Goal: Transaction & Acquisition: Obtain resource

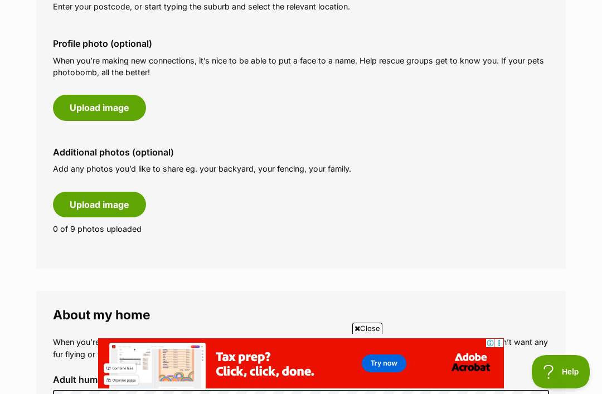
scroll to position [496, 0]
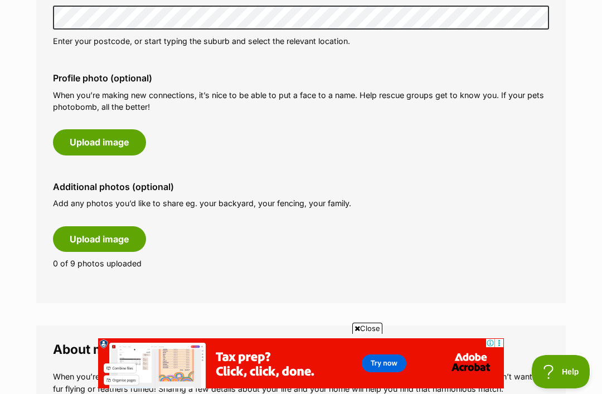
click at [129, 233] on button "Upload image" at bounding box center [99, 239] width 93 height 26
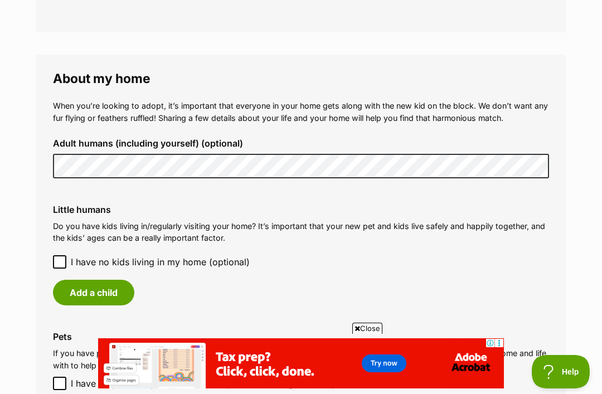
scroll to position [0, 0]
click at [85, 288] on button "Add a child" at bounding box center [93, 293] width 81 height 26
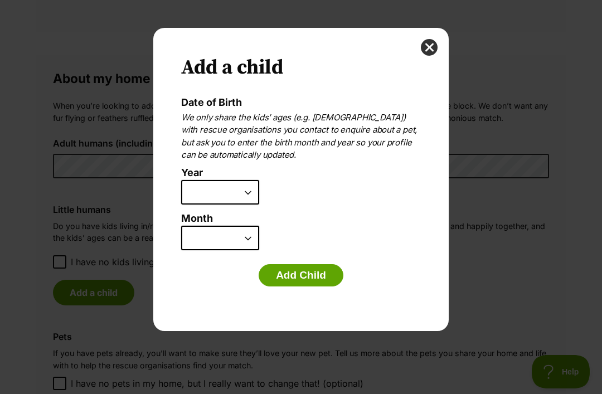
click at [247, 190] on select "2025 2024 2023 2022 2021 2020 2019 2018 2017 2016 2015 2014 2013 2012 2011 2010…" at bounding box center [220, 192] width 78 height 25
select select "2017"
click at [251, 237] on select "January February March April May June July August September October November De…" at bounding box center [220, 238] width 78 height 25
select select "6"
click at [323, 275] on button "Add Child" at bounding box center [301, 275] width 85 height 22
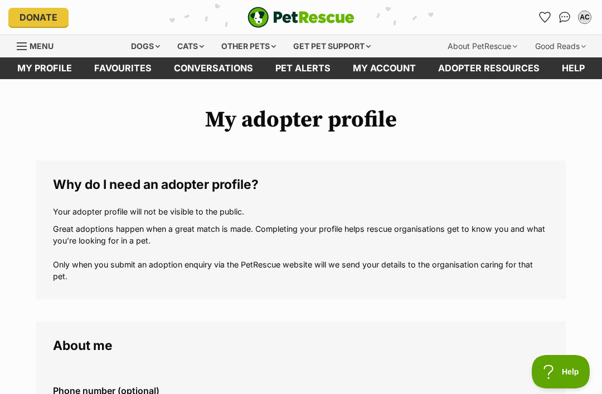
scroll to position [998, 0]
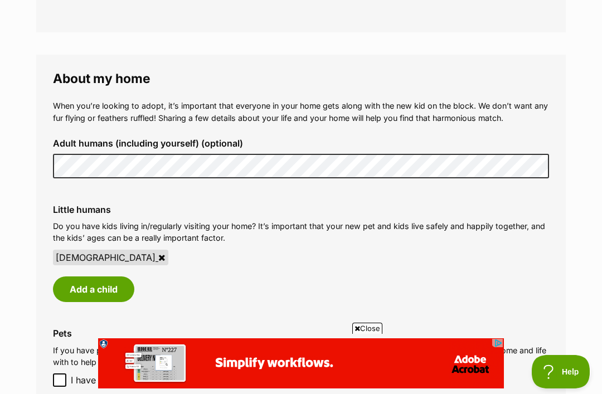
click at [87, 285] on button "Add a child" at bounding box center [93, 289] width 81 height 26
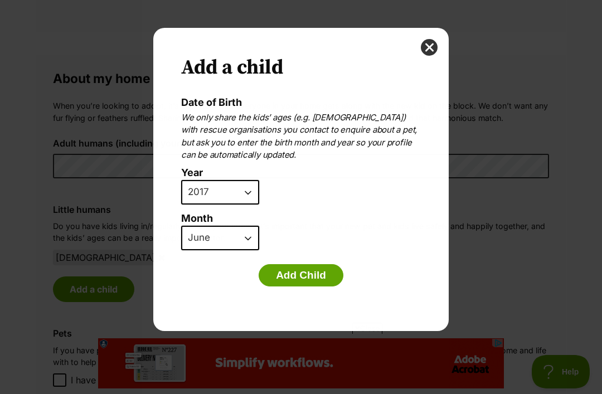
scroll to position [0, 0]
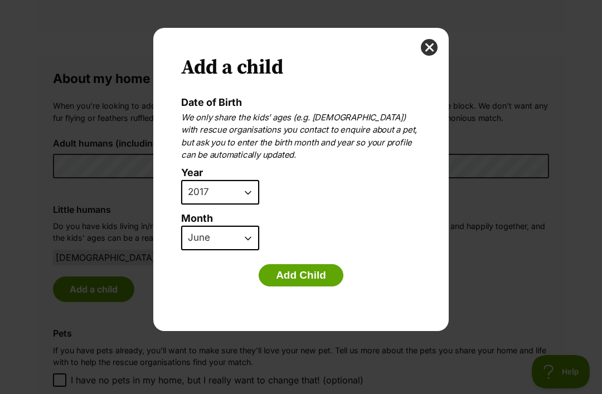
click at [251, 187] on select "2025 2024 2023 2022 2021 2020 2019 2018 2017 2016 2015 2014 2013 2012 2011 2010…" at bounding box center [220, 192] width 78 height 25
select select "2022"
click at [250, 234] on select "January February March April May June July August September October November De…" at bounding box center [220, 238] width 78 height 25
select select "8"
click at [322, 273] on button "Add Child" at bounding box center [301, 275] width 85 height 22
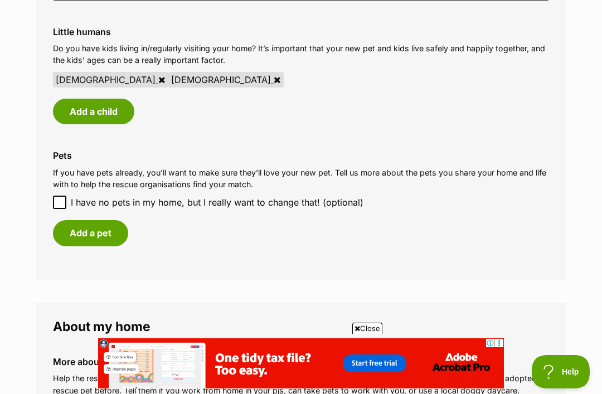
scroll to position [1195, 0]
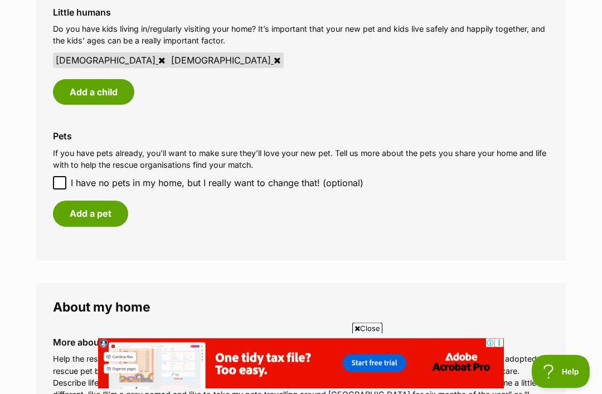
click at [65, 177] on input "I have no pets in my home, but I really want to change that! (optional)" at bounding box center [59, 183] width 13 height 13
checkbox input "true"
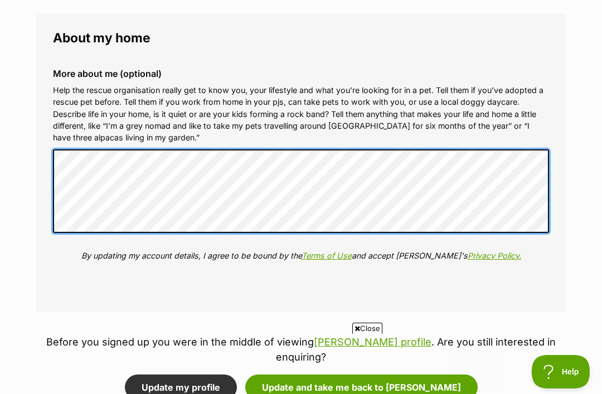
scroll to position [0, 0]
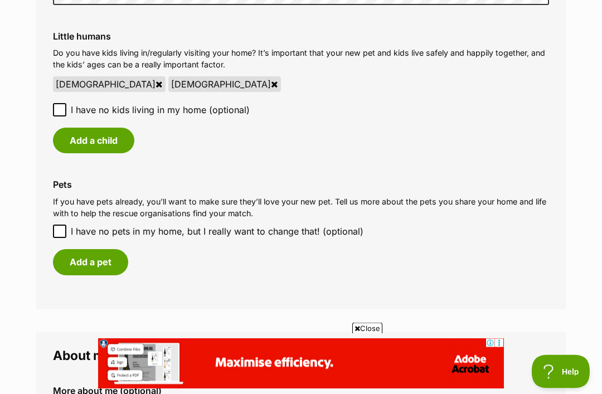
scroll to position [1171, 0]
click at [64, 225] on input "I have no pets in my home, but I really want to change that! (optional)" at bounding box center [59, 231] width 13 height 13
checkbox input "true"
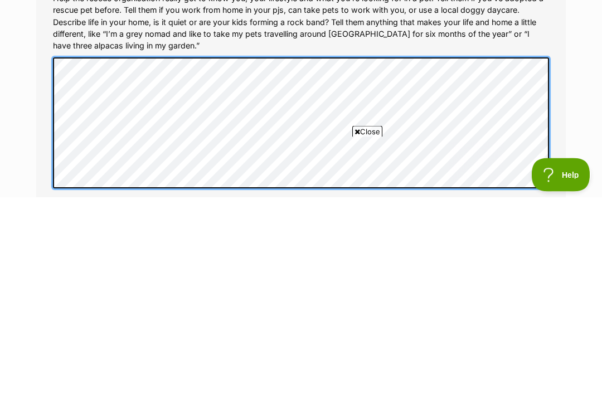
scroll to position [0, 0]
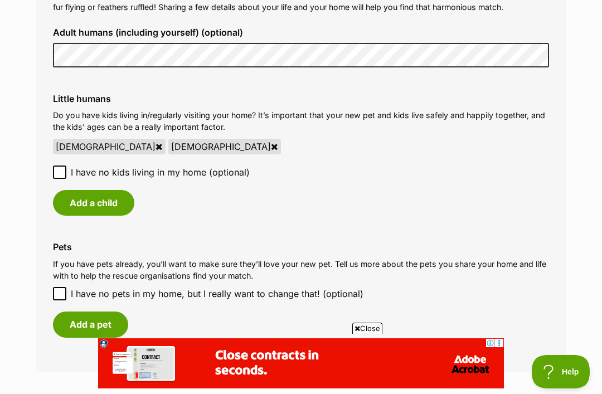
scroll to position [1110, 0]
click at [64, 286] on input "I have no pets in my home, but I really want to change that! (optional)" at bounding box center [59, 292] width 13 height 13
checkbox input "true"
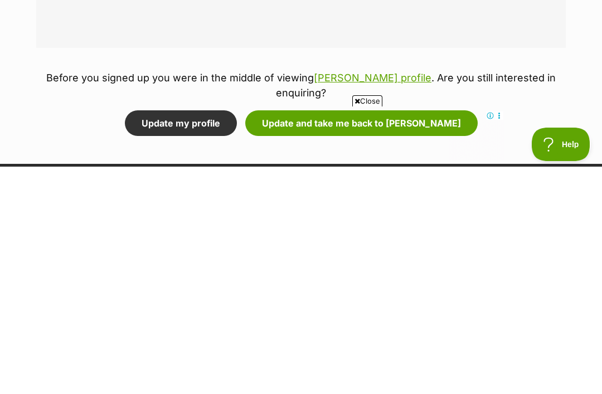
scroll to position [1737, 0]
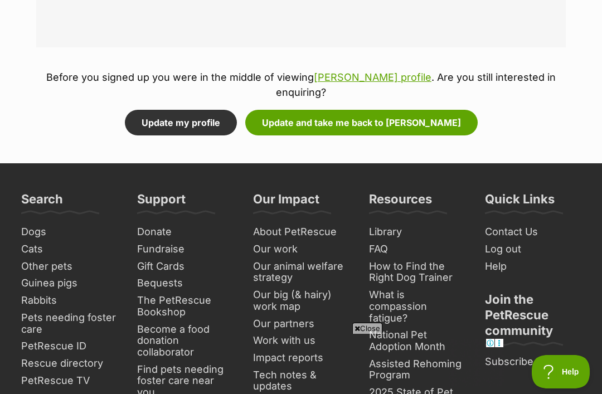
click at [221, 110] on button "Update my profile" at bounding box center [181, 123] width 112 height 26
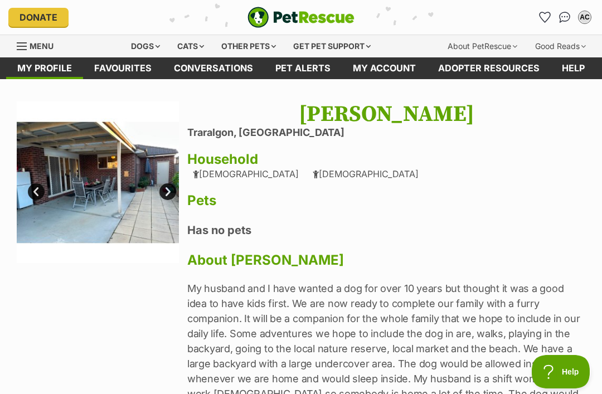
click at [153, 42] on div "Dogs" at bounding box center [145, 46] width 45 height 22
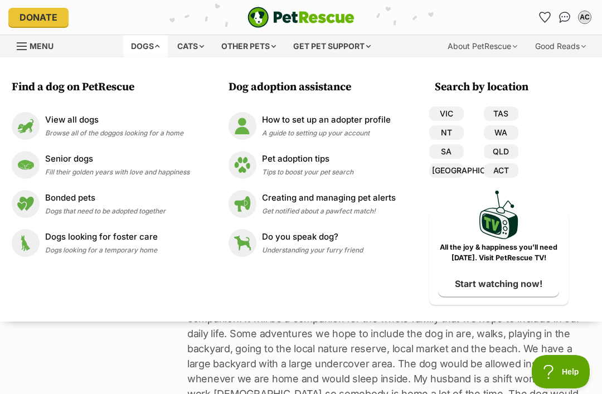
click at [119, 127] on div "View all dogs Browse all of the doggos looking for a home" at bounding box center [114, 126] width 138 height 24
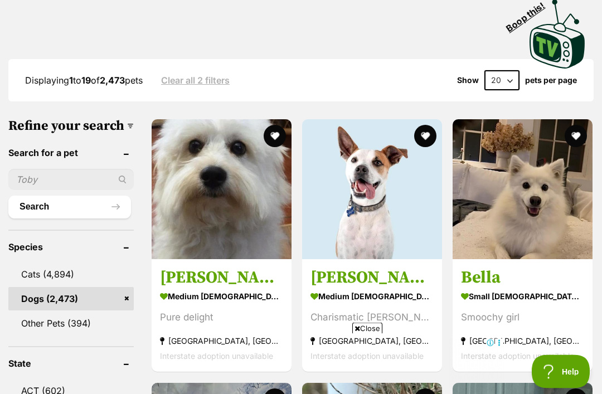
scroll to position [568, 0]
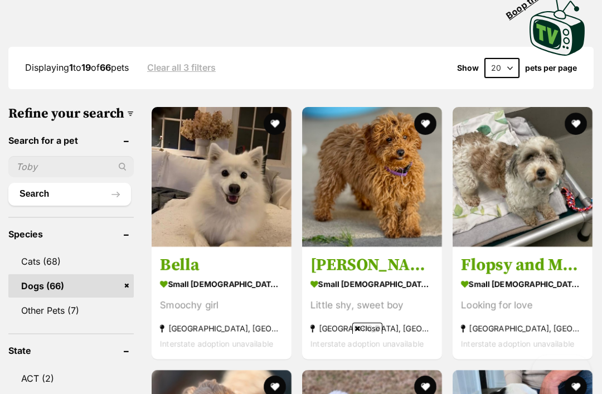
scroll to position [570, 0]
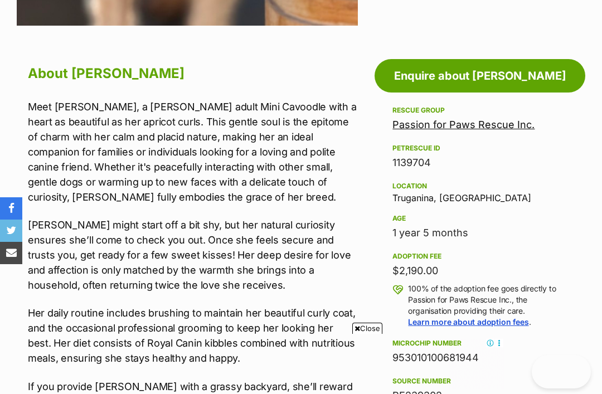
click at [523, 79] on link "Enquire about Quinn" at bounding box center [479, 75] width 211 height 33
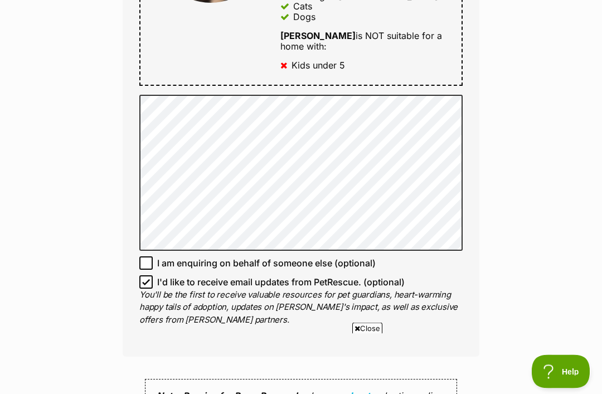
scroll to position [700, 0]
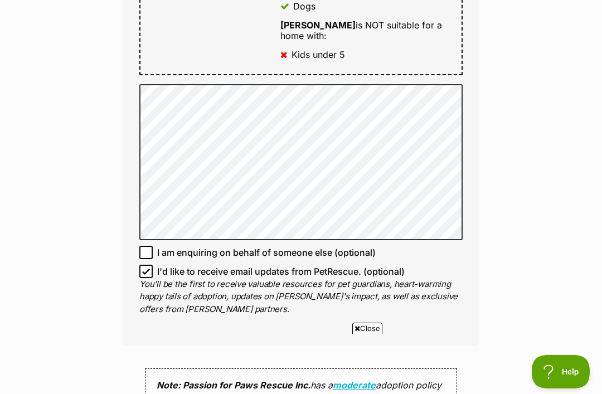
click at [152, 265] on input "I'd like to receive email updates from PetRescue. (optional)" at bounding box center [145, 271] width 13 height 13
checkbox input "false"
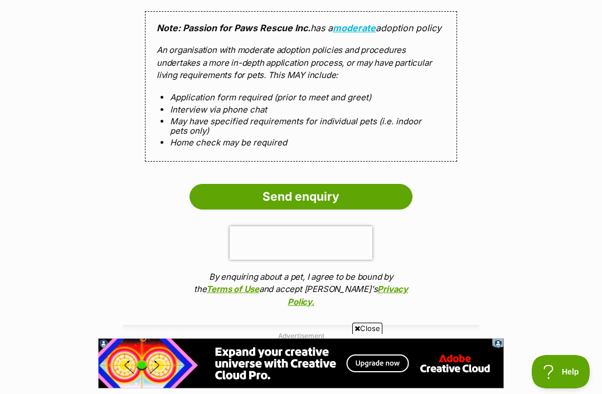
scroll to position [1059, 0]
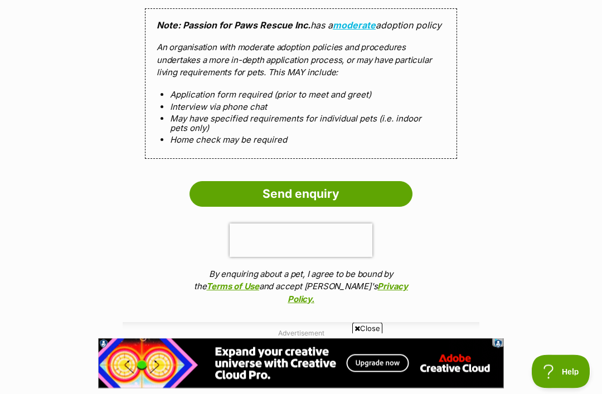
click at [374, 182] on input "Send enquiry" at bounding box center [300, 195] width 223 height 26
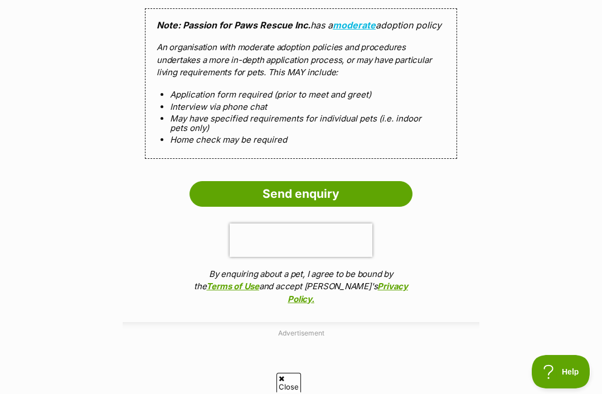
scroll to position [0, 0]
click at [382, 181] on input "Send enquiry" at bounding box center [300, 194] width 223 height 26
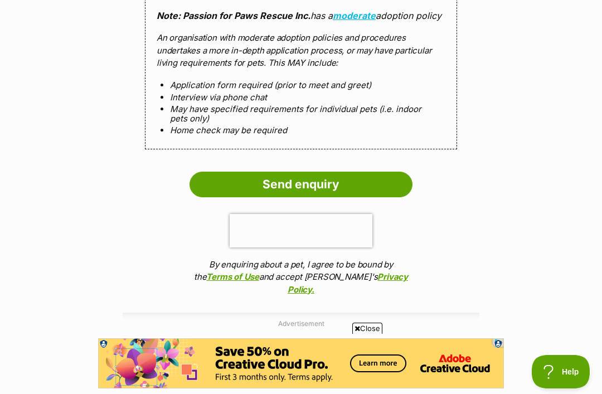
scroll to position [1068, 0]
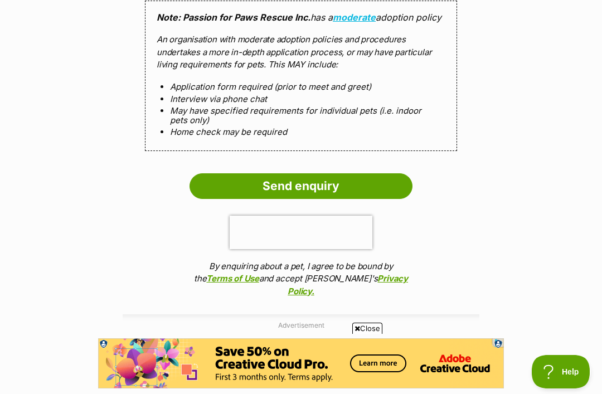
click at [355, 173] on input "Send enquiry" at bounding box center [300, 186] width 223 height 26
